Goal: Transaction & Acquisition: Register for event/course

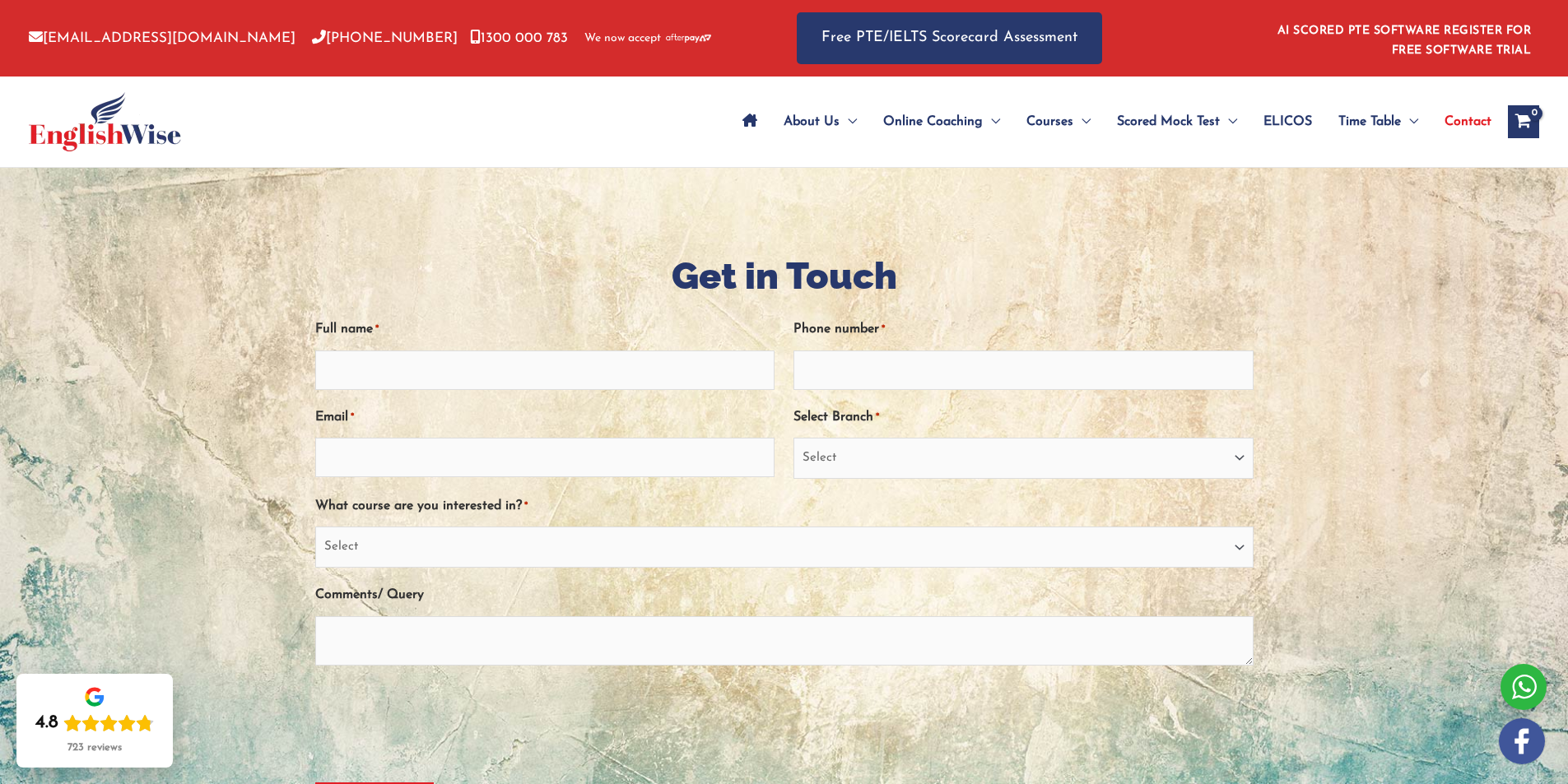
type input "Jeneba Bundu"
type input "0452417752"
type input "jenebasb@gmail.com"
click at [1242, 453] on select "Select Sydney City Center Sydney Parramatta EnglishWise Global Brisbane Gold Co…" at bounding box center [1023, 458] width 460 height 42
click at [793, 438] on select "Select Sydney City Center Sydney Parramatta EnglishWise Global Brisbane Gold Co…" at bounding box center [1023, 458] width 460 height 42
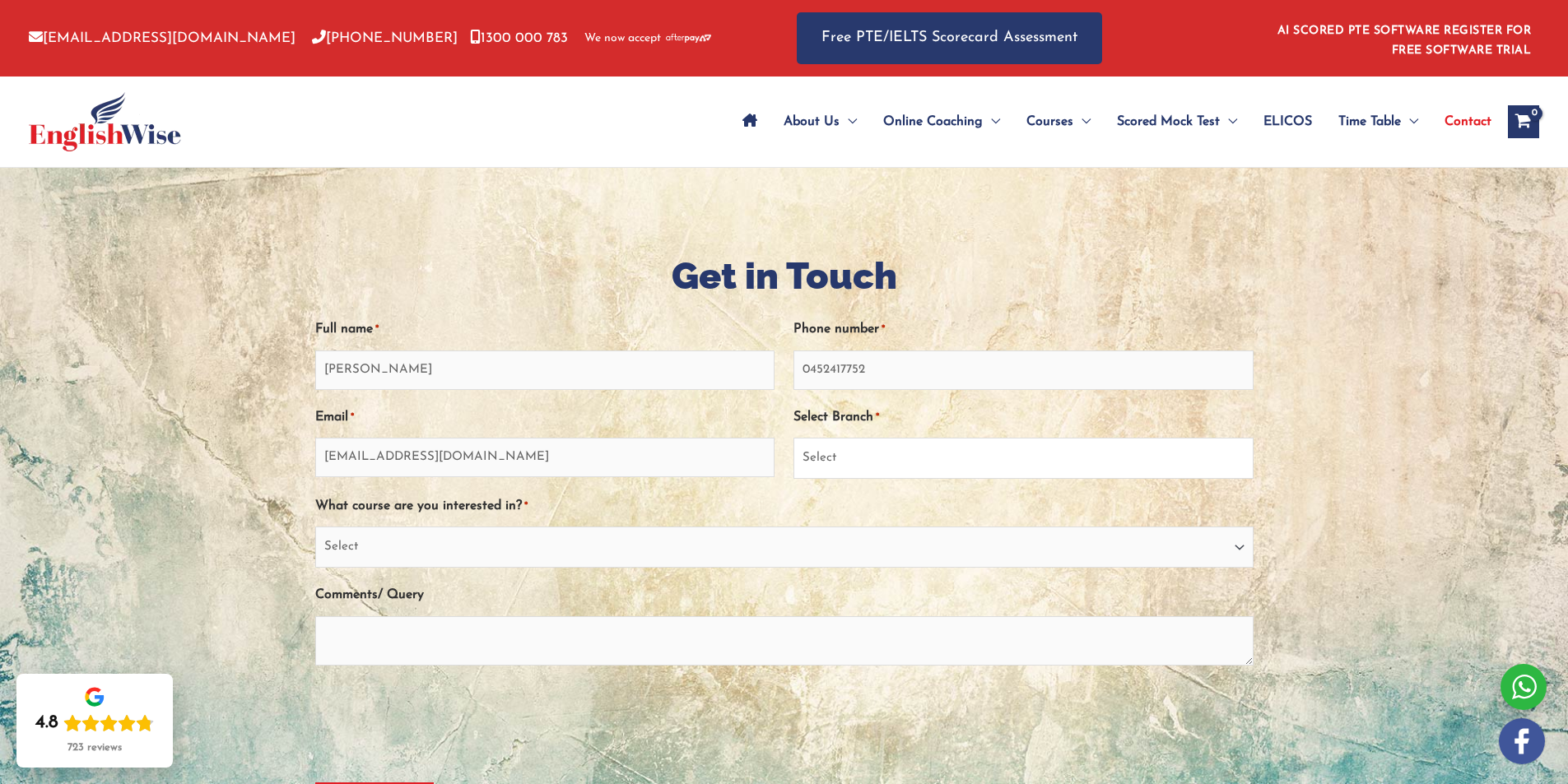
click at [1241, 461] on select "Select Sydney City Center Sydney Parramatta EnglishWise Global Brisbane Gold Co…" at bounding box center [1023, 458] width 460 height 42
select select "Sydney Parramatta"
click at [793, 438] on select "Select Sydney City Center Sydney Parramatta EnglishWise Global Brisbane Gold Co…" at bounding box center [1023, 458] width 460 height 42
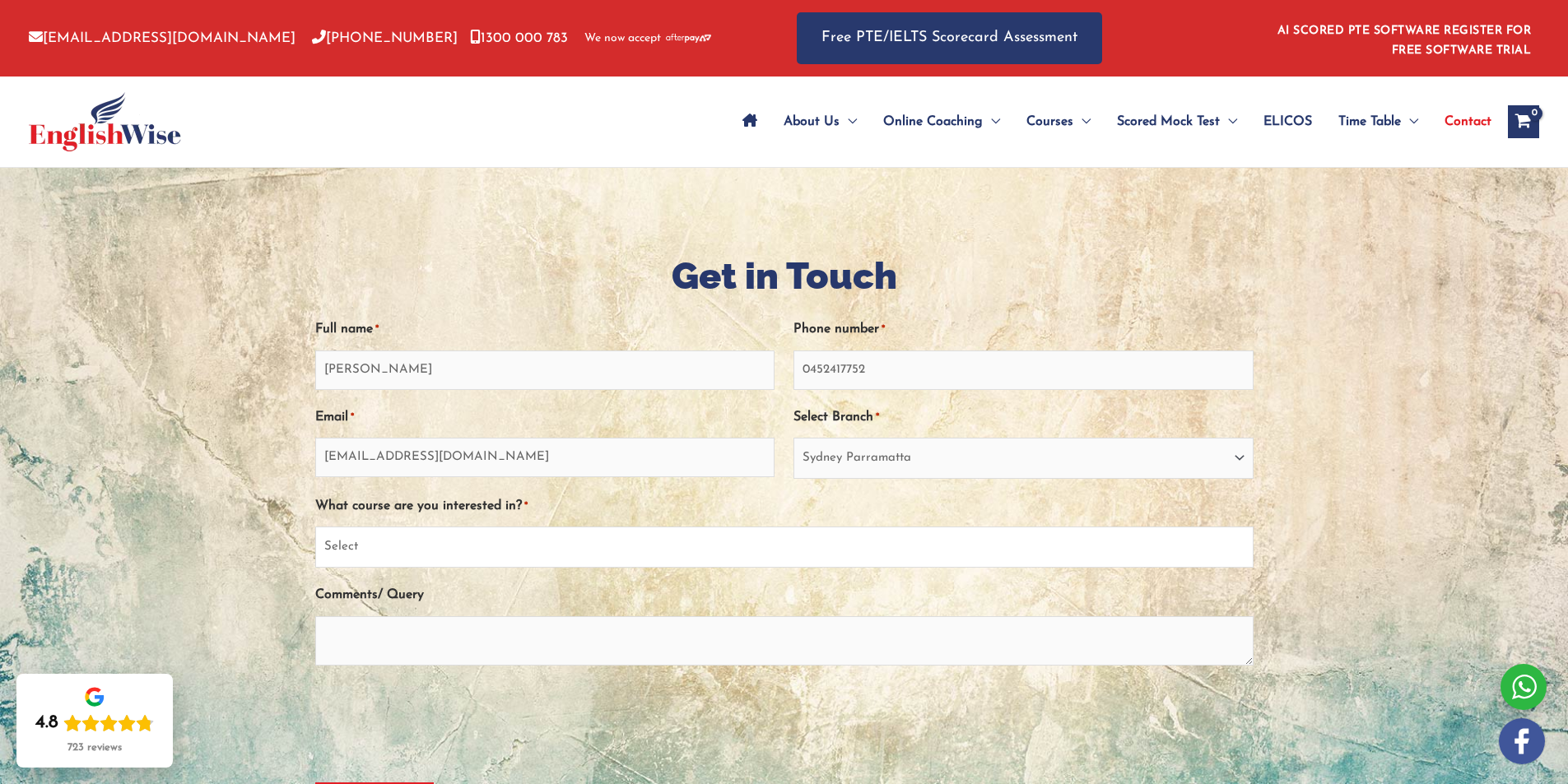
click at [1237, 549] on select "Select PTE NAATI IELTS OET General English" at bounding box center [784, 547] width 938 height 42
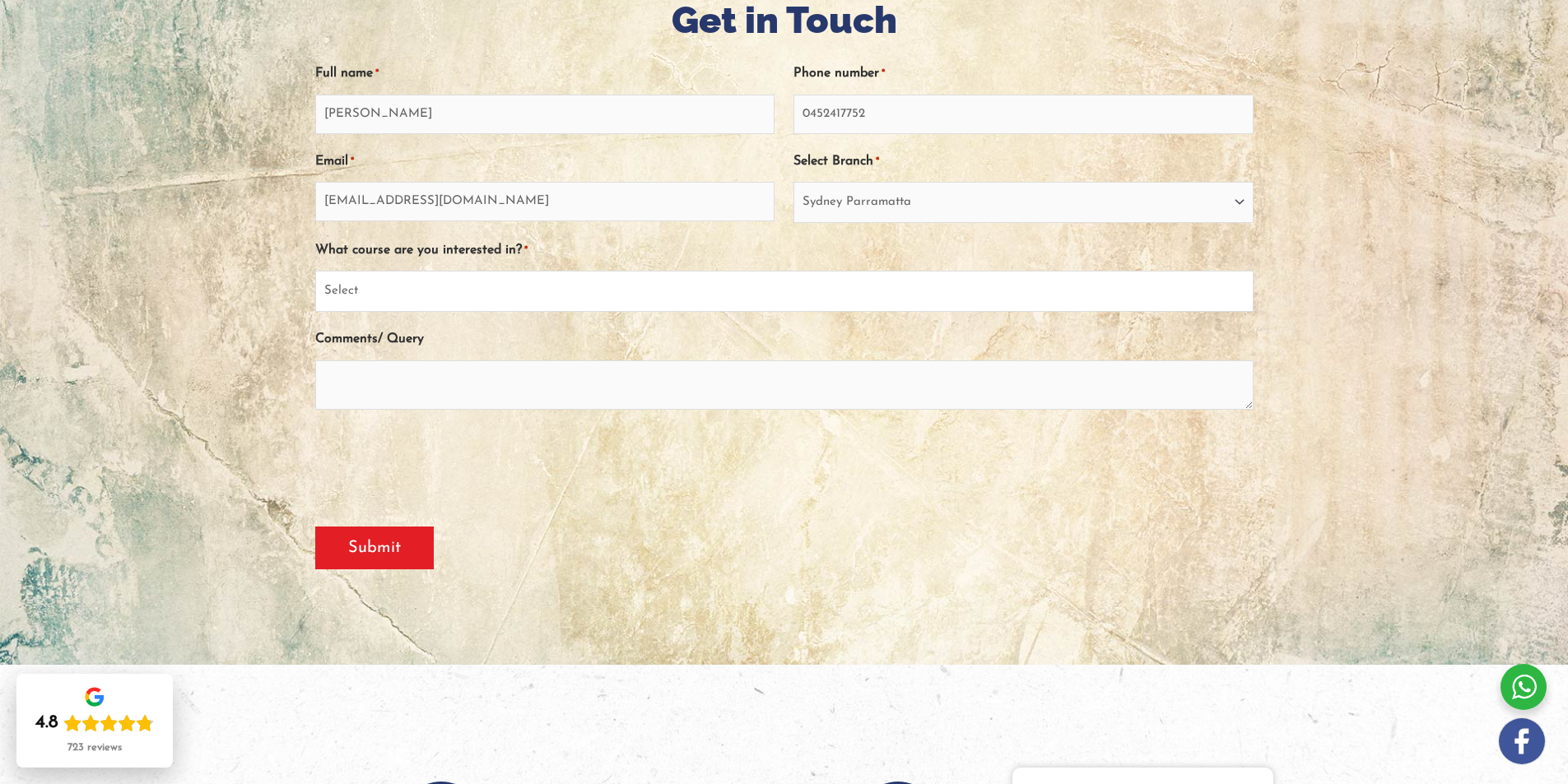
scroll to position [82, 0]
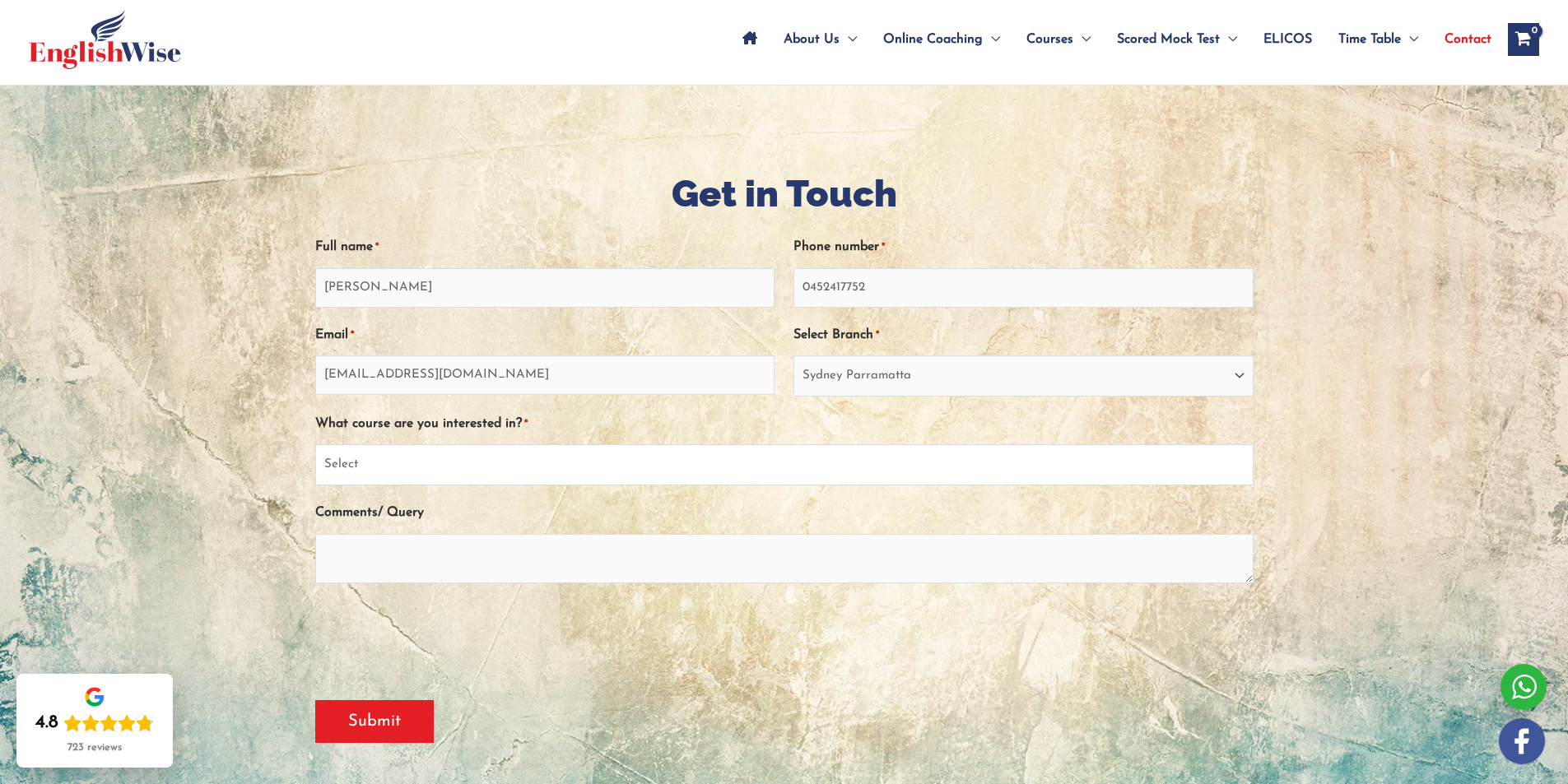
click at [1245, 465] on select "Select PTE NAATI IELTS OET General English" at bounding box center [784, 465] width 938 height 42
select select "PTE"
click at [315, 445] on select "Select PTE NAATI IELTS OET General English" at bounding box center [784, 465] width 938 height 42
click at [365, 723] on input "Submit" at bounding box center [374, 721] width 118 height 42
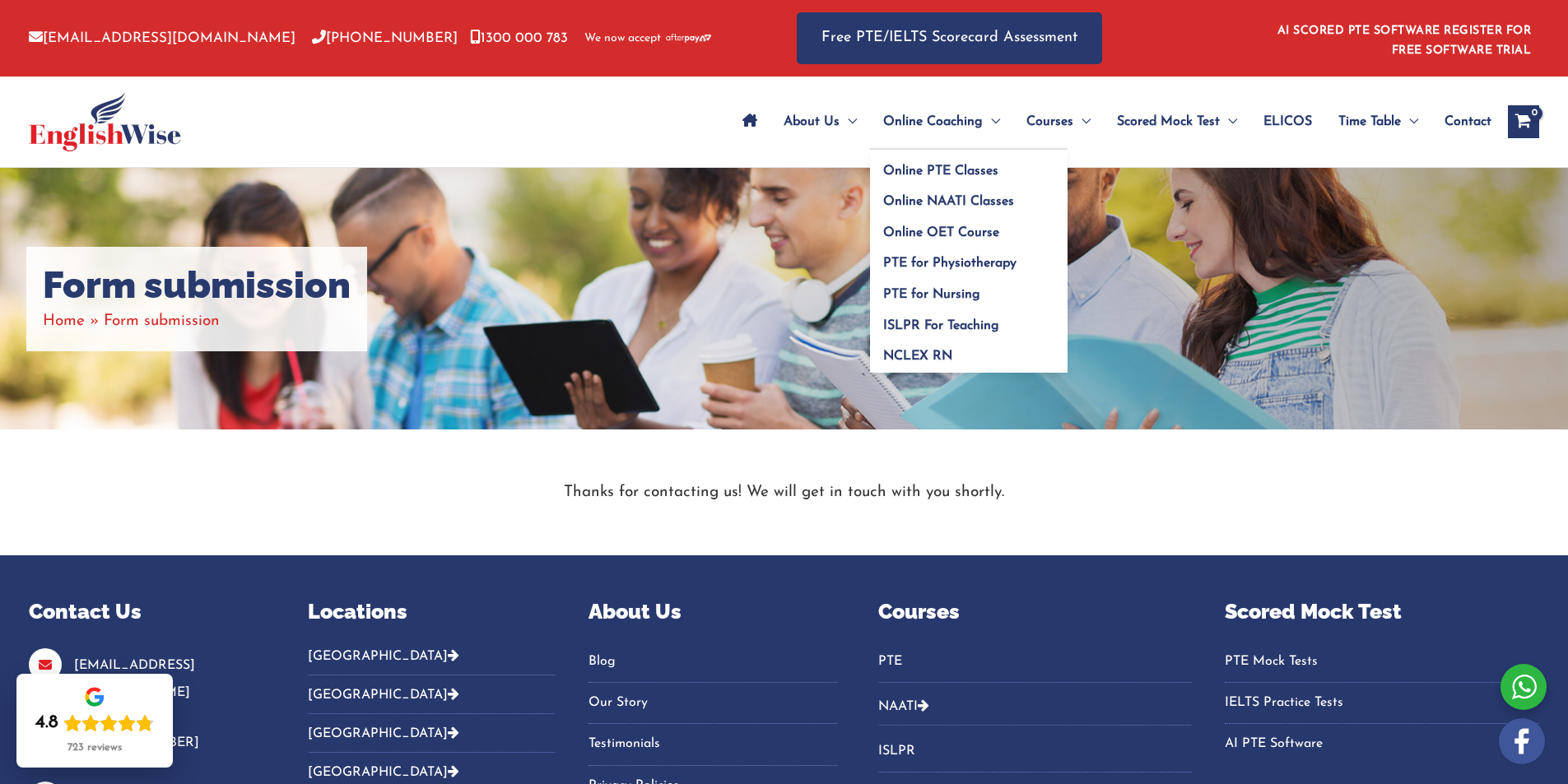
click at [958, 125] on span "Online Coaching" at bounding box center [932, 122] width 100 height 57
click at [986, 114] on span "Menu Toggle" at bounding box center [991, 122] width 18 height 57
click at [951, 166] on span "Online PTE Classes" at bounding box center [940, 171] width 115 height 13
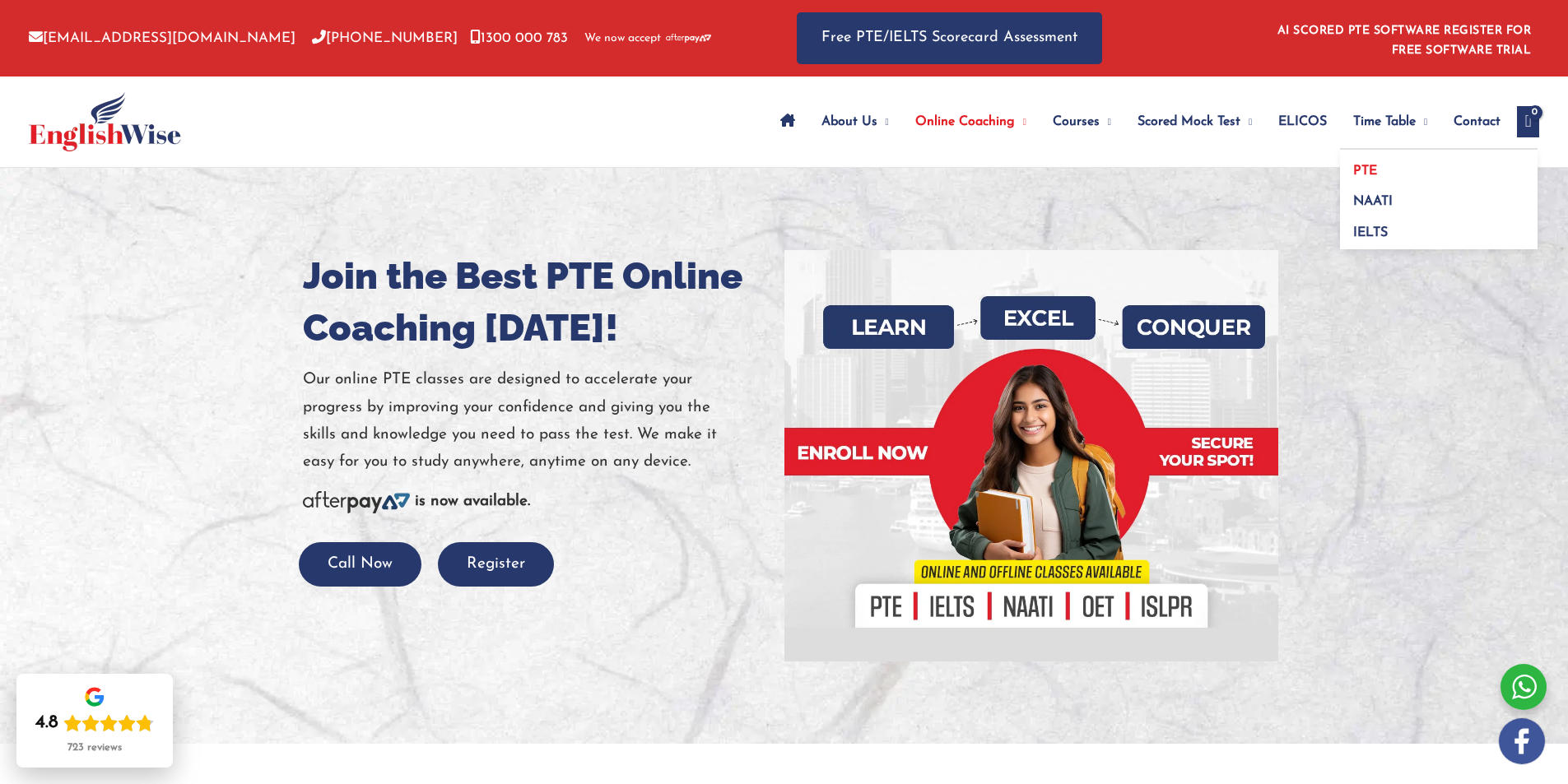
click at [1353, 164] on span "PTE" at bounding box center [1365, 171] width 24 height 13
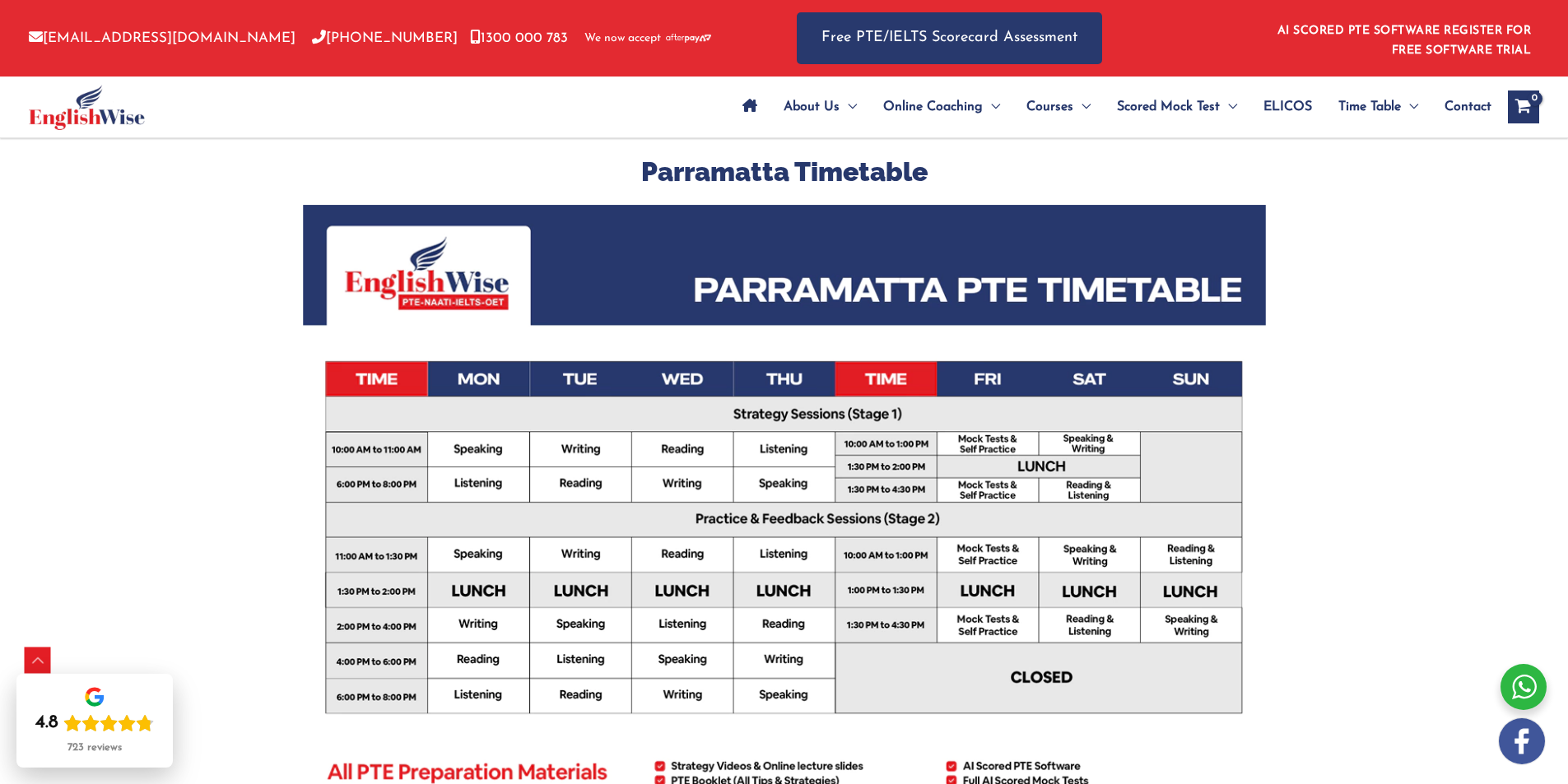
scroll to position [329, 0]
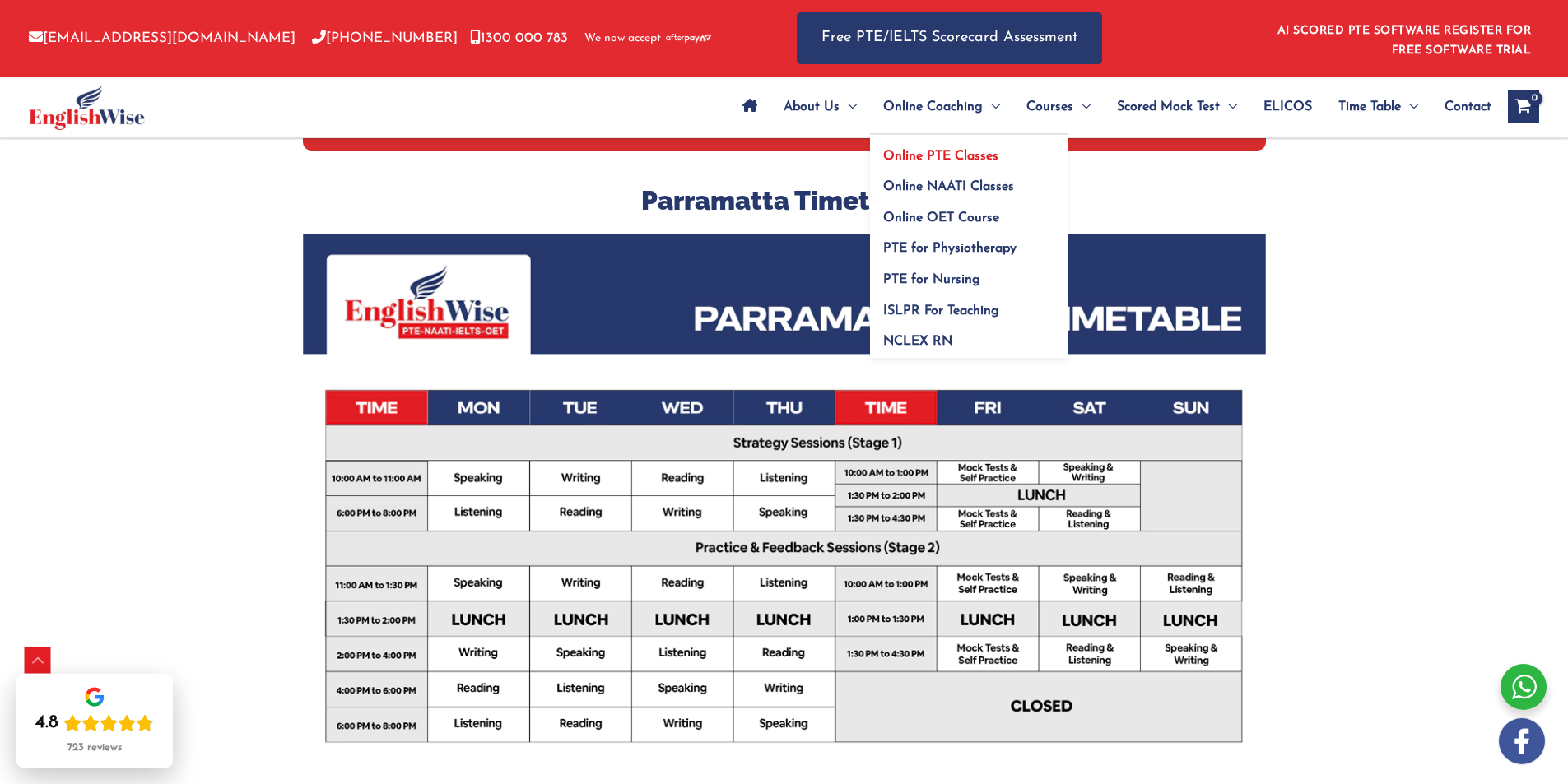
click at [953, 158] on span "Online PTE Classes" at bounding box center [940, 156] width 115 height 13
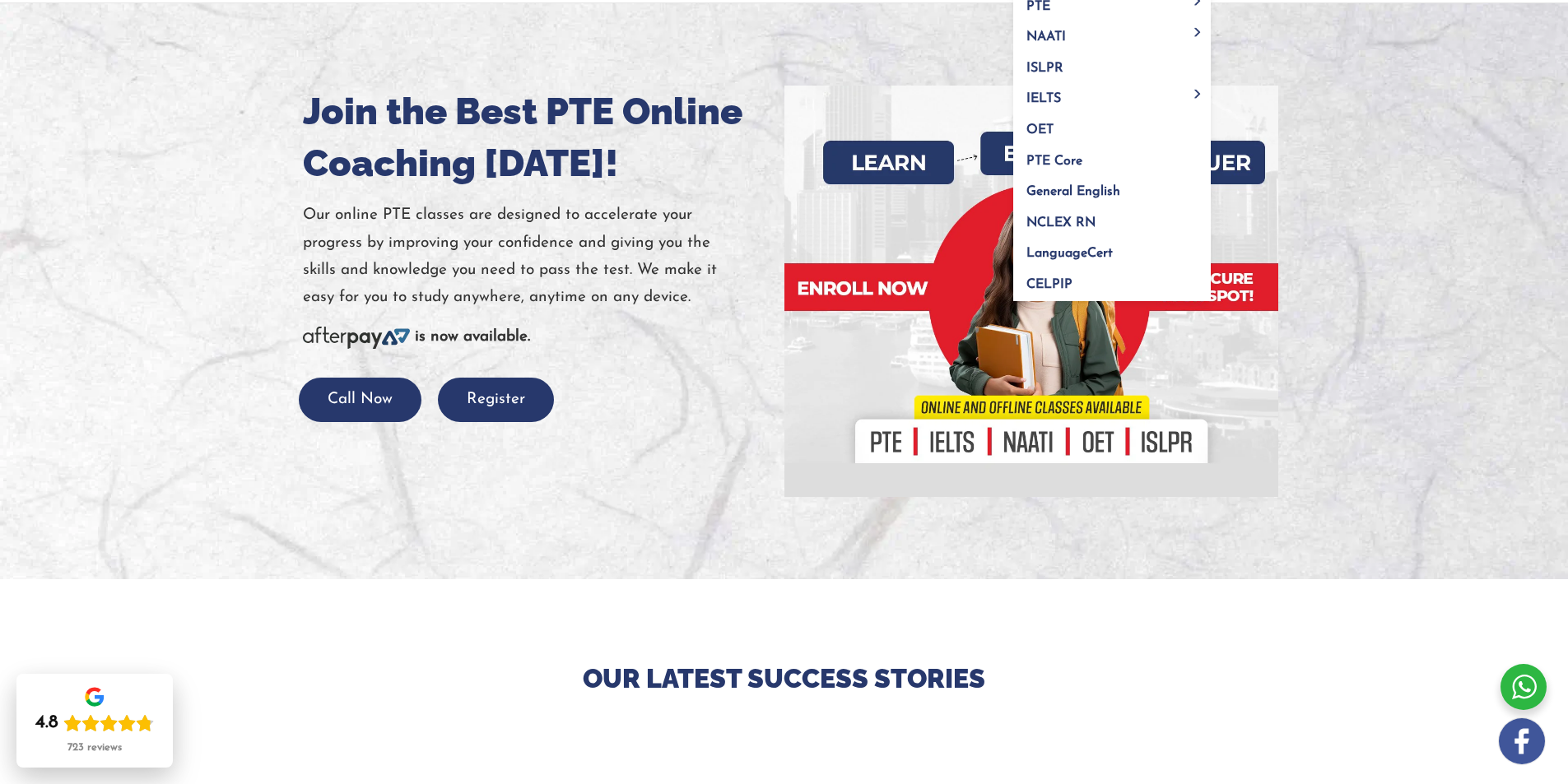
scroll to position [82, 0]
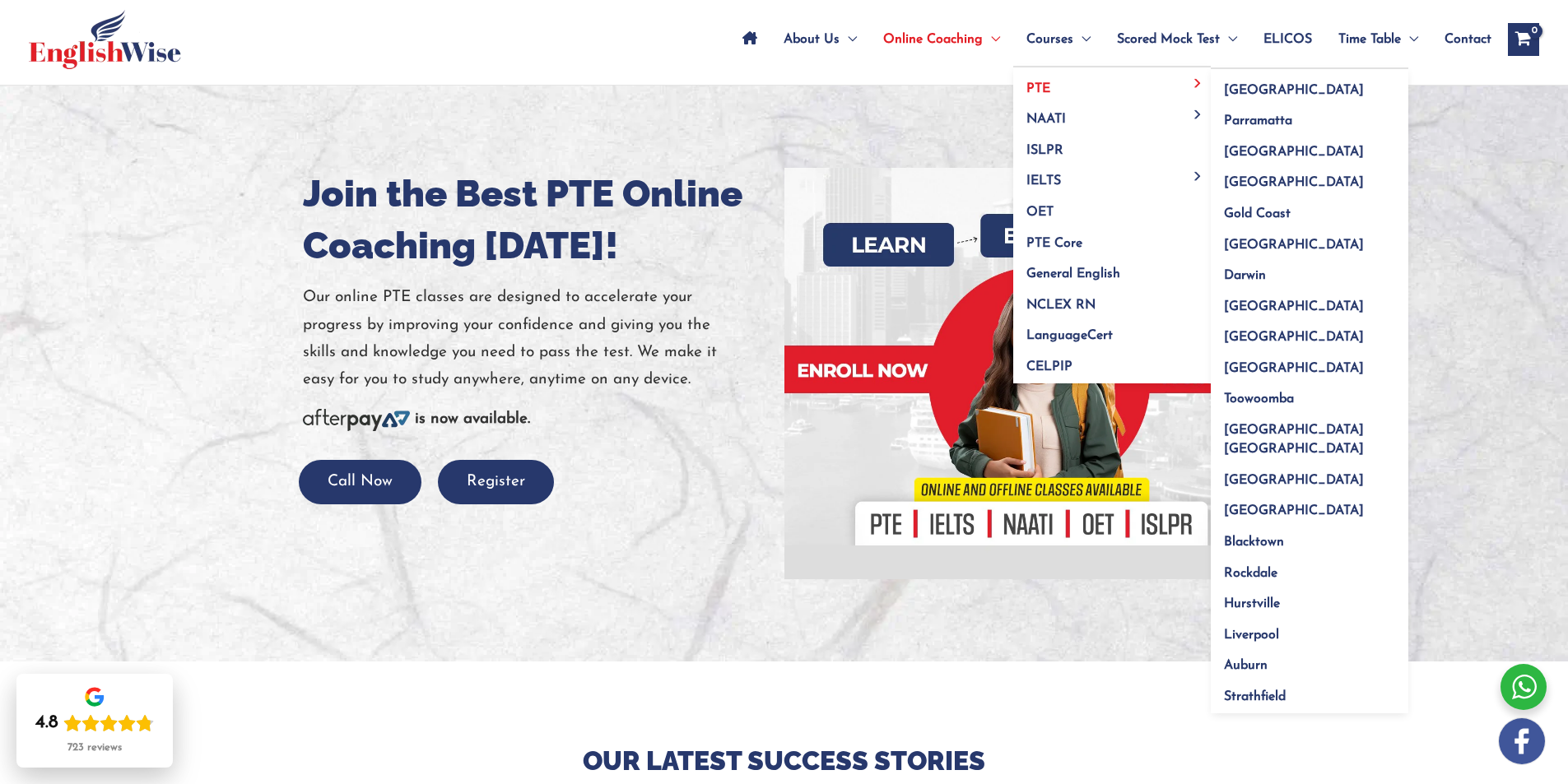
click at [1041, 90] on span "PTE" at bounding box center [1039, 89] width 24 height 13
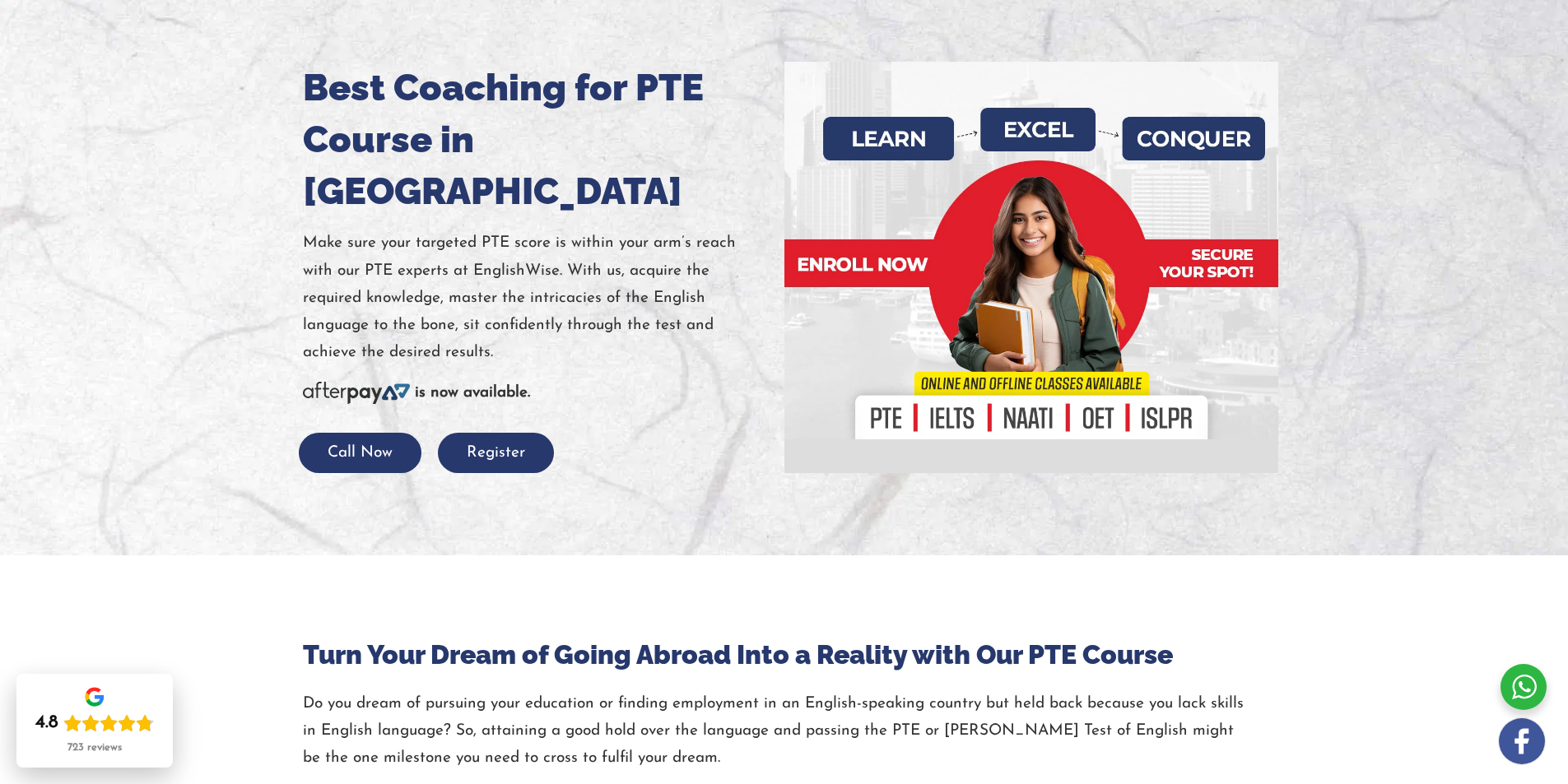
scroll to position [247, 0]
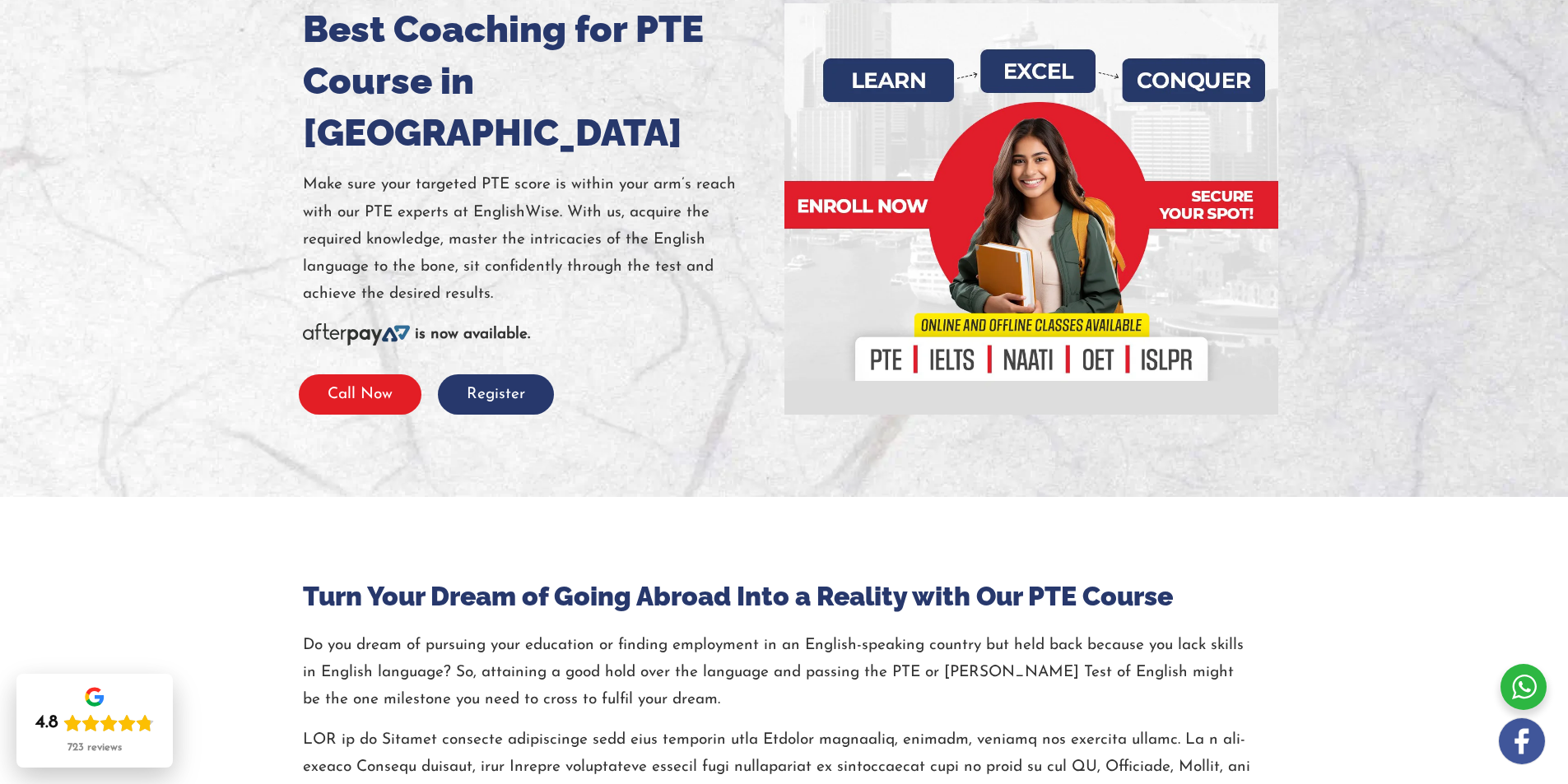
click at [399, 374] on button "Call Now" at bounding box center [360, 395] width 123 height 41
click at [515, 374] on button "Register" at bounding box center [496, 395] width 116 height 41
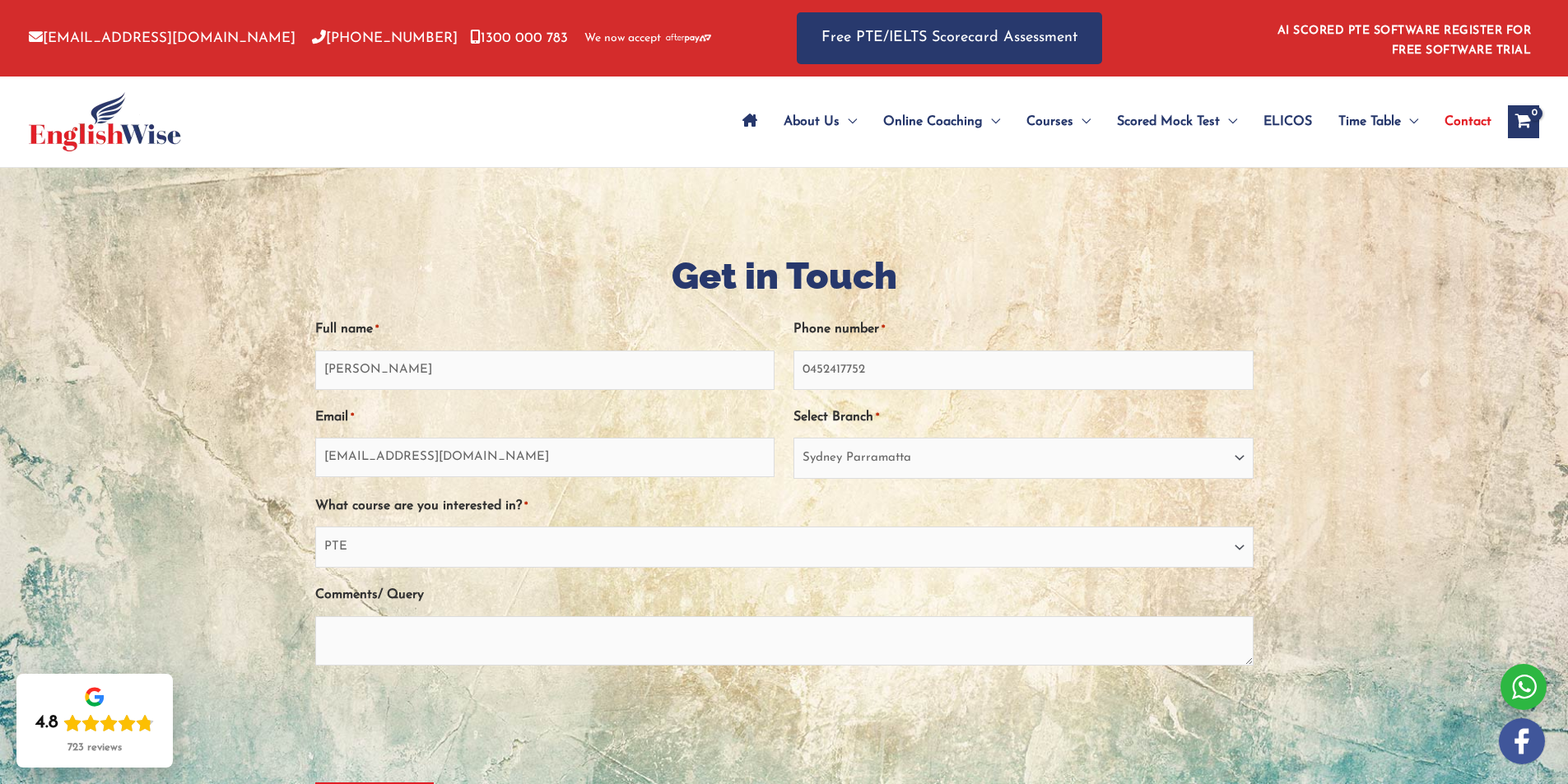
select select "Sydney Parramatta"
select select "PTE"
